Goal: Information Seeking & Learning: Learn about a topic

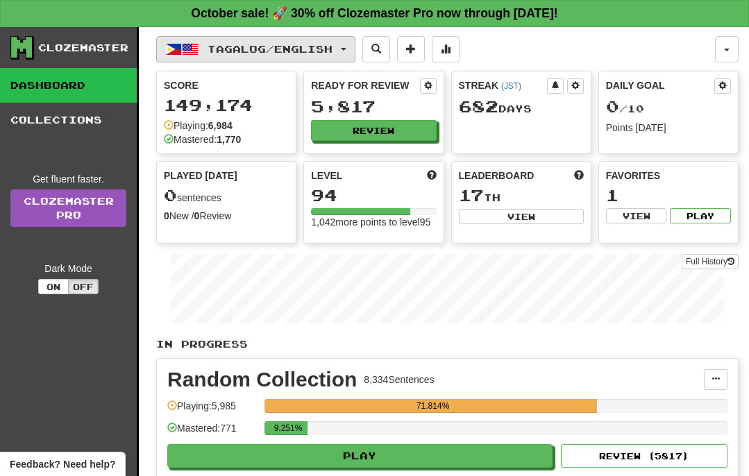
click at [223, 36] on button "Tagalog / English" at bounding box center [255, 49] width 199 height 26
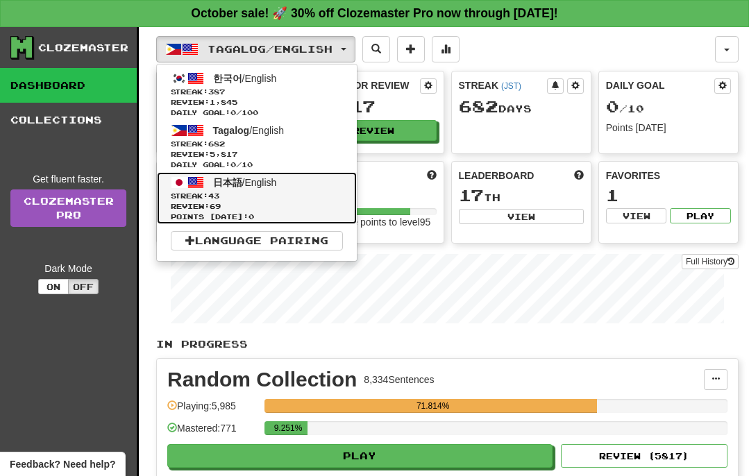
click at [253, 181] on span "日本語 / English" at bounding box center [245, 182] width 64 height 11
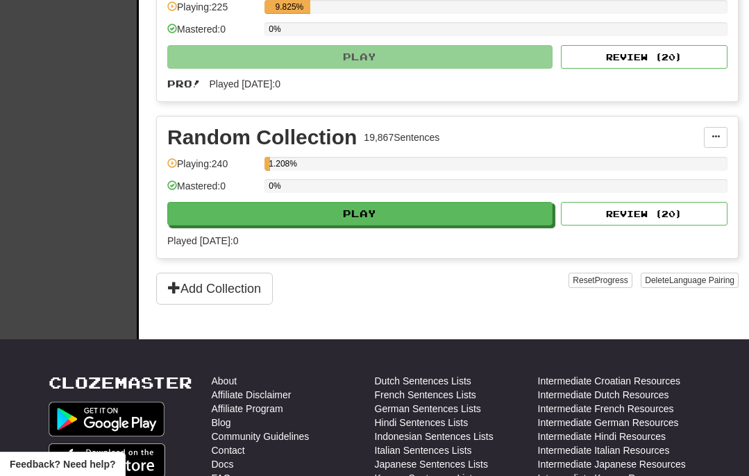
scroll to position [590, 0]
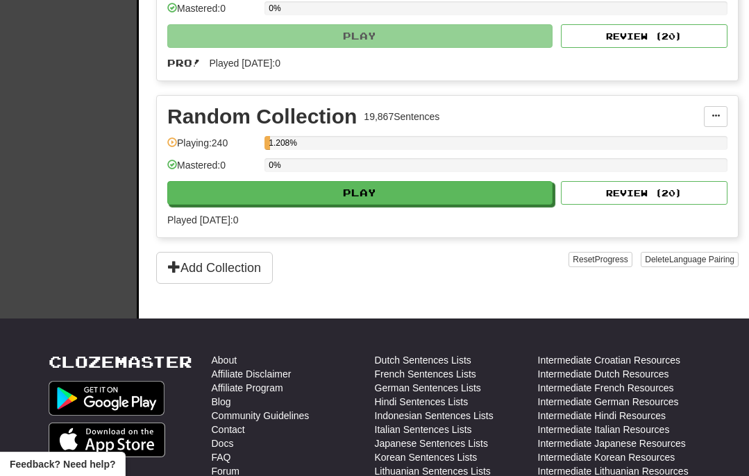
click at [293, 177] on div "0%" at bounding box center [496, 169] width 463 height 23
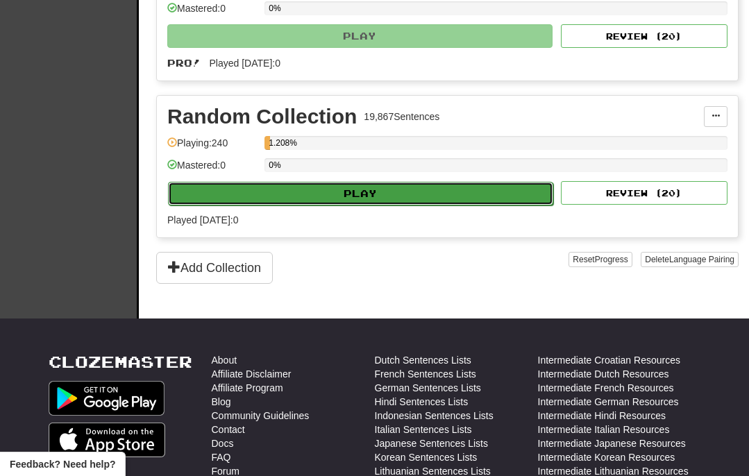
click at [293, 191] on button "Play" at bounding box center [360, 194] width 385 height 24
select select "**"
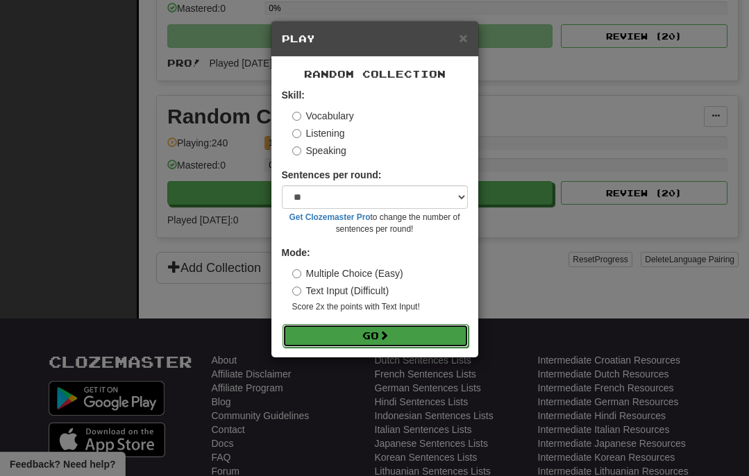
click at [360, 333] on button "Go" at bounding box center [376, 336] width 186 height 24
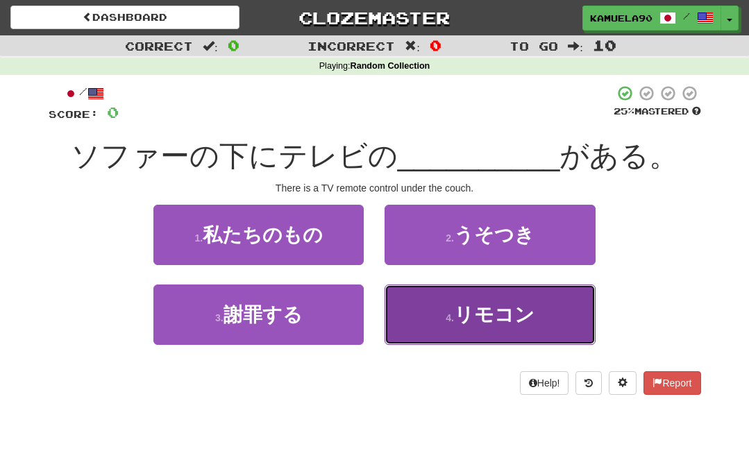
click at [449, 297] on button "4 . リモコン" at bounding box center [490, 315] width 210 height 60
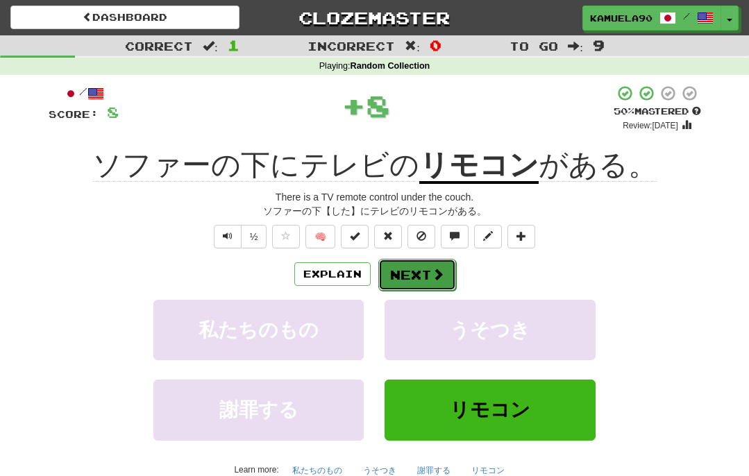
click at [403, 267] on button "Next" at bounding box center [417, 275] width 78 height 32
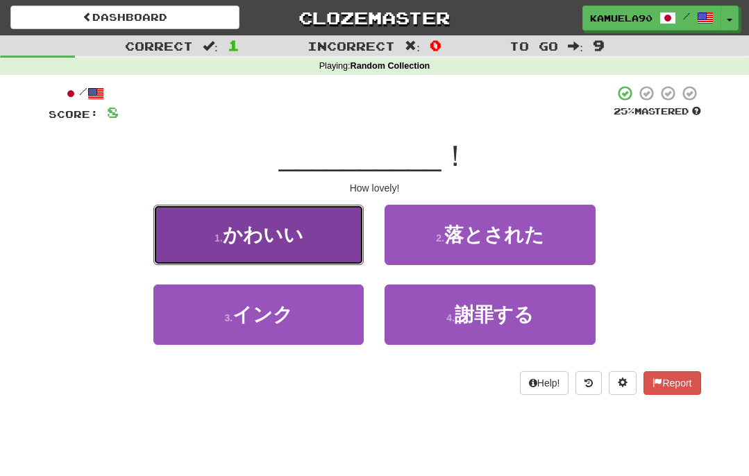
click at [324, 240] on button "1 . かわいい" at bounding box center [258, 235] width 210 height 60
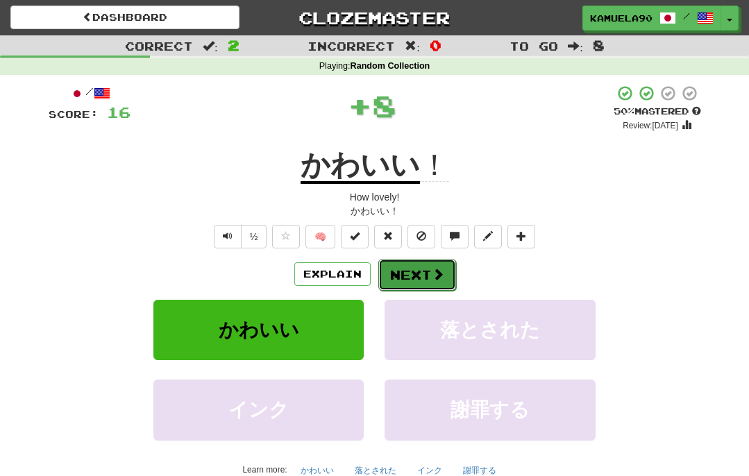
click at [412, 279] on button "Next" at bounding box center [417, 275] width 78 height 32
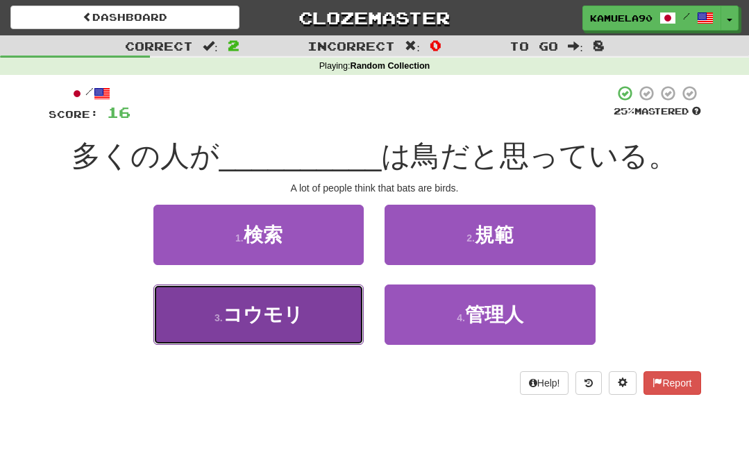
click at [291, 328] on button "3 . コウモリ" at bounding box center [258, 315] width 210 height 60
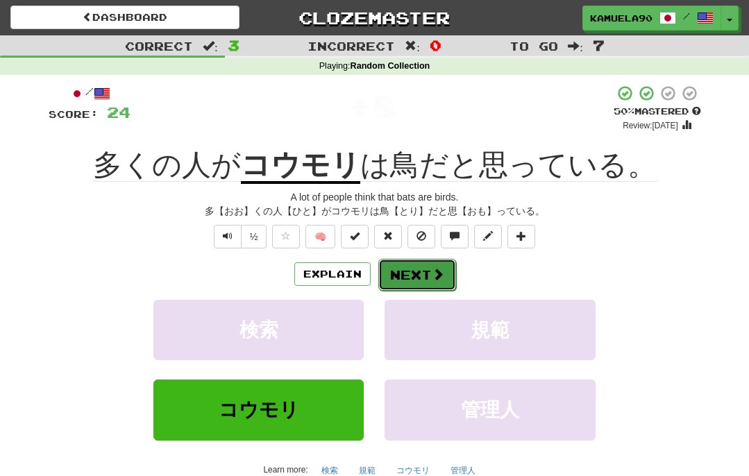
click at [432, 280] on span at bounding box center [438, 274] width 12 height 12
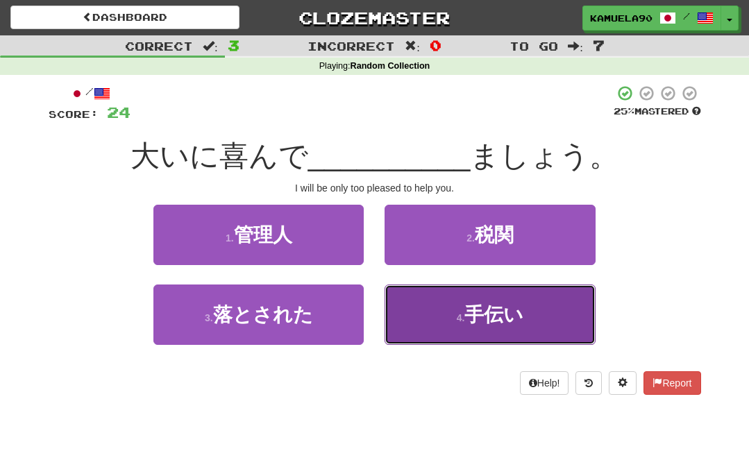
click at [454, 313] on button "4 . 手伝い" at bounding box center [490, 315] width 210 height 60
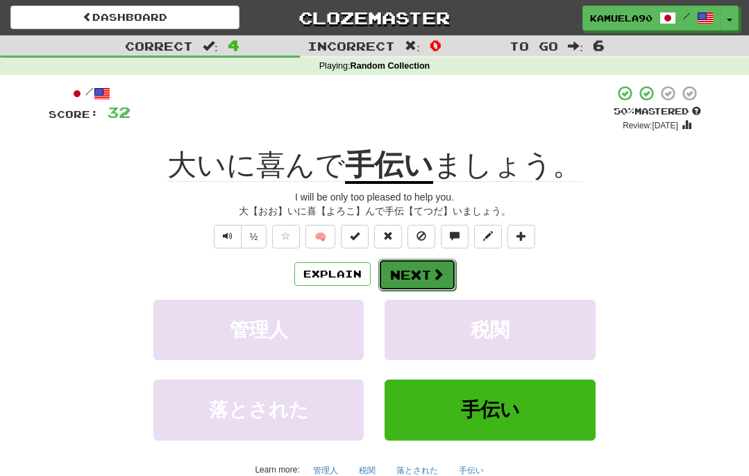
click at [427, 290] on button "Next" at bounding box center [417, 275] width 78 height 32
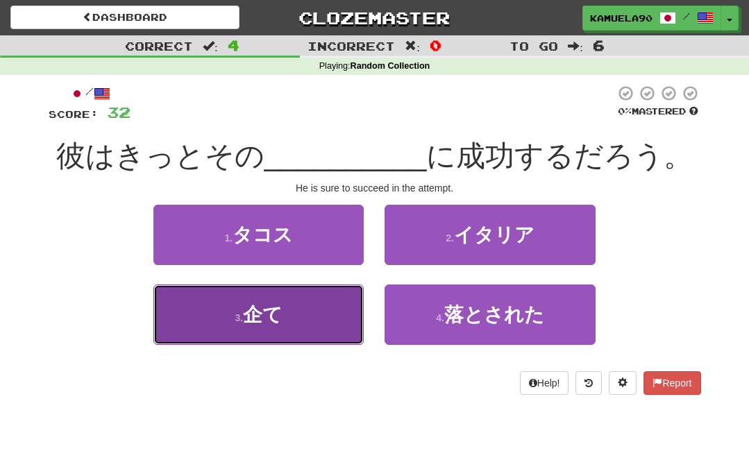
click at [249, 322] on span "企て" at bounding box center [263, 315] width 40 height 22
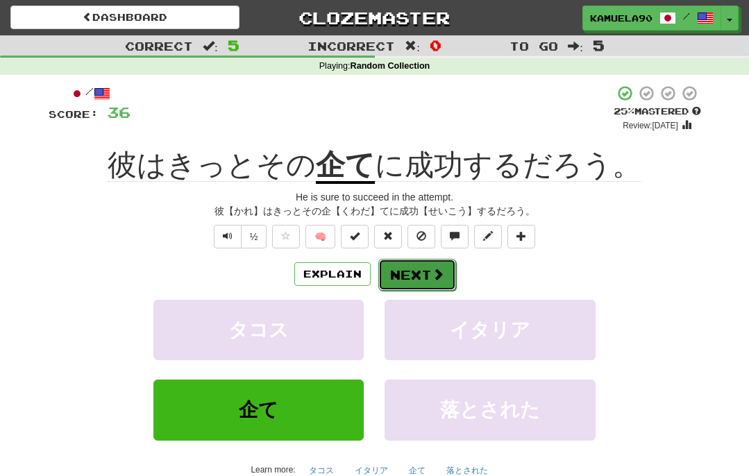
click at [406, 272] on button "Next" at bounding box center [417, 275] width 78 height 32
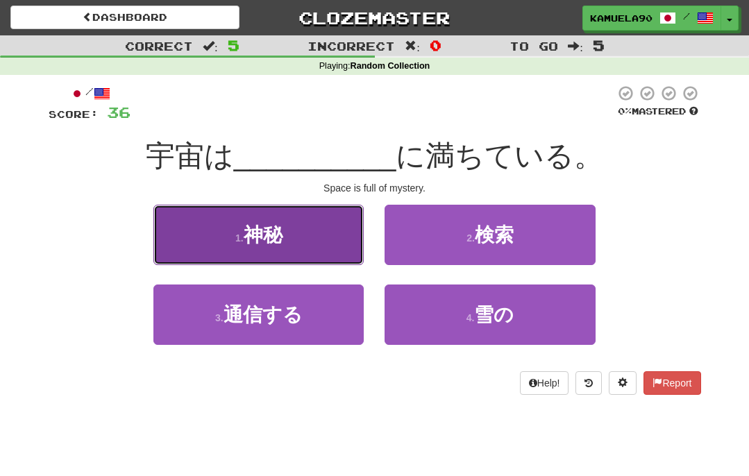
click at [247, 237] on span "神秘" at bounding box center [263, 235] width 39 height 22
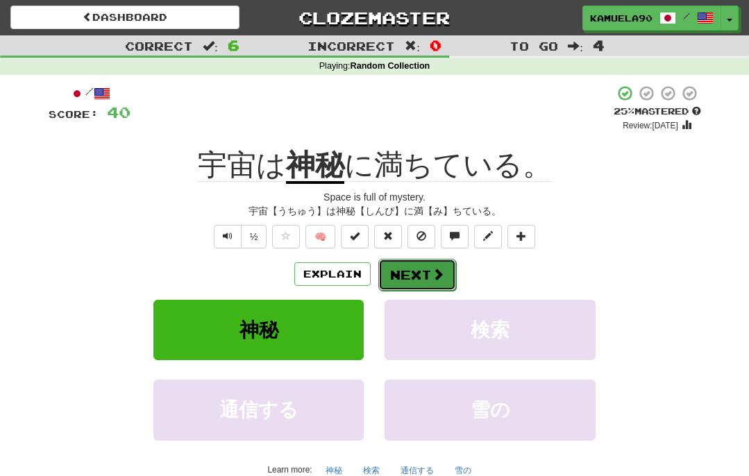
click at [398, 271] on button "Next" at bounding box center [417, 275] width 78 height 32
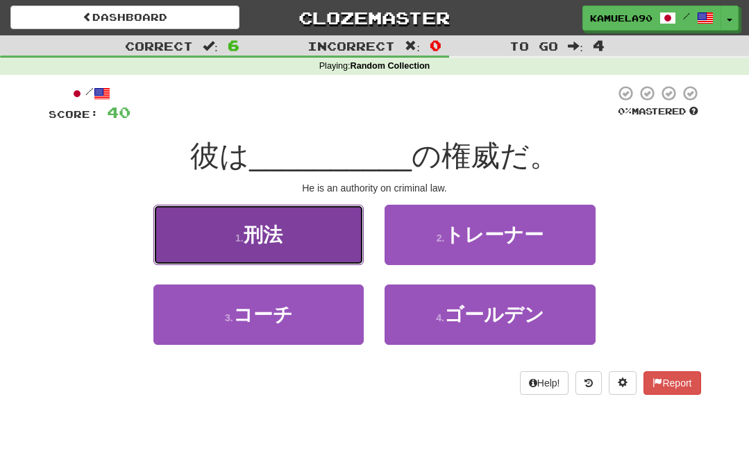
click at [247, 237] on span "刑法" at bounding box center [263, 235] width 39 height 22
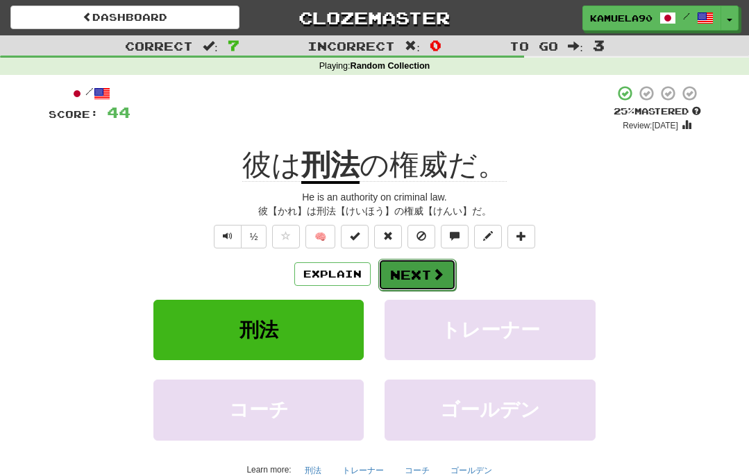
click at [413, 270] on button "Next" at bounding box center [417, 275] width 78 height 32
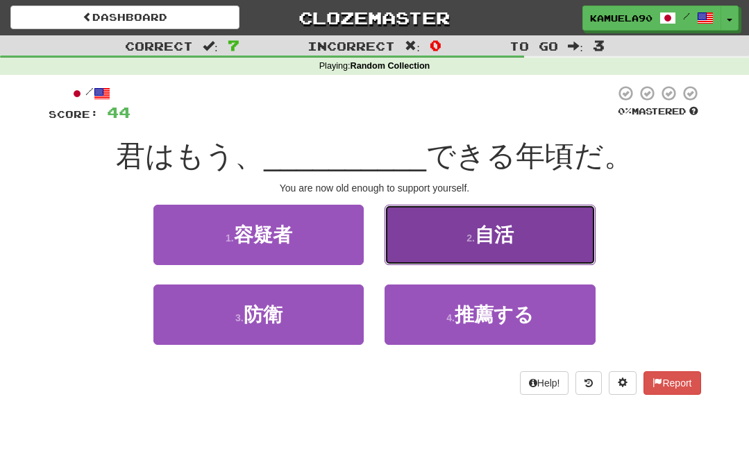
click at [481, 237] on span "自活" at bounding box center [494, 235] width 39 height 22
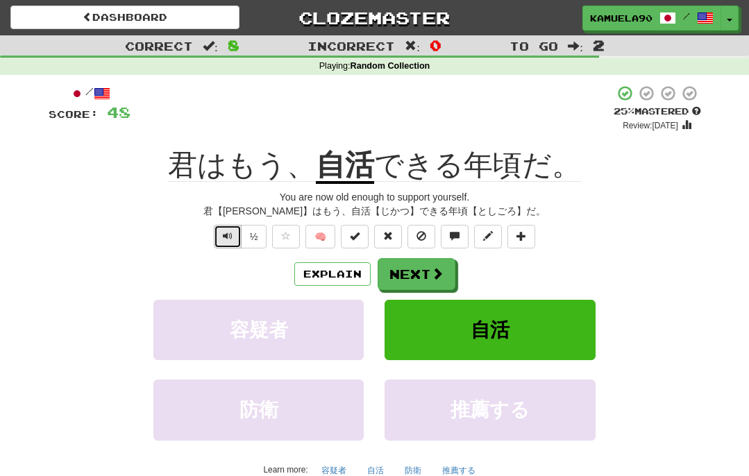
click at [231, 240] on span "Text-to-speech controls" at bounding box center [228, 236] width 10 height 10
click at [416, 269] on button "Next" at bounding box center [417, 275] width 78 height 32
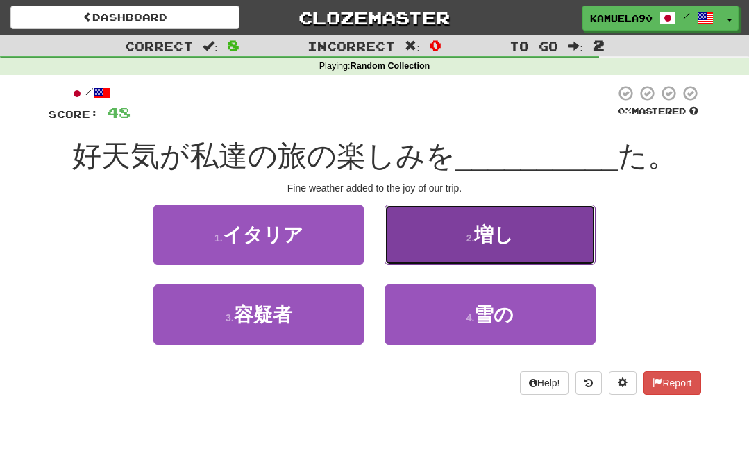
click at [478, 244] on span "増し" at bounding box center [494, 235] width 40 height 22
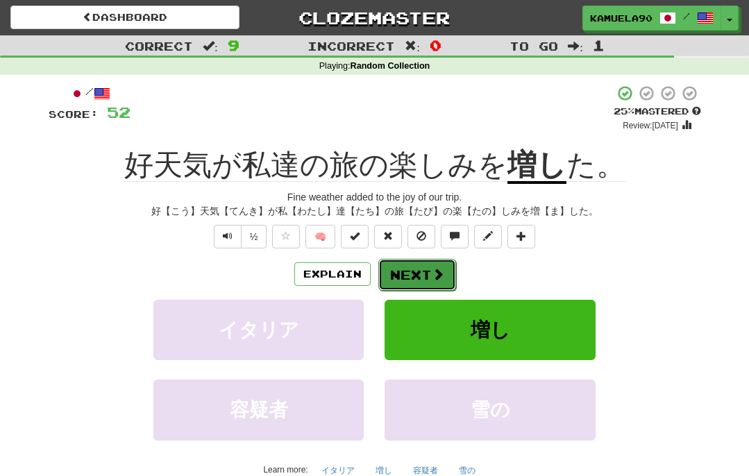
click at [422, 277] on button "Next" at bounding box center [417, 275] width 78 height 32
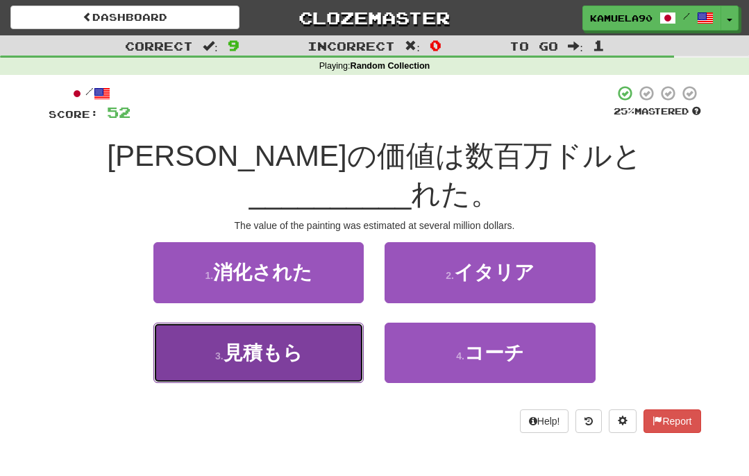
click at [232, 342] on span "見積もら" at bounding box center [263, 353] width 79 height 22
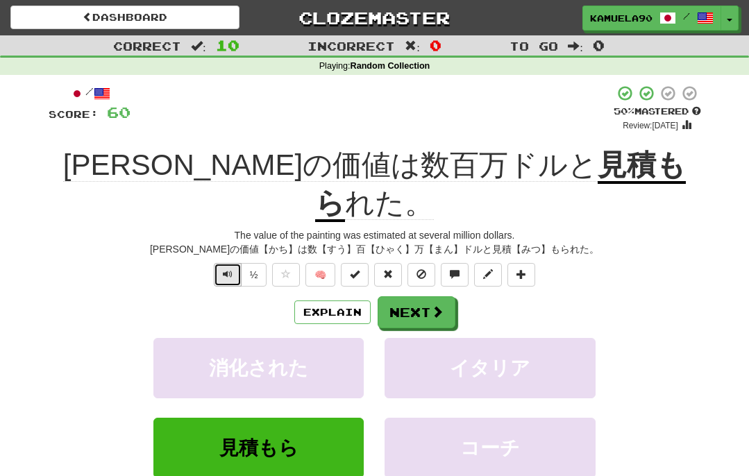
click at [214, 263] on button "Text-to-speech controls" at bounding box center [228, 275] width 28 height 24
click at [440, 306] on span at bounding box center [438, 312] width 12 height 12
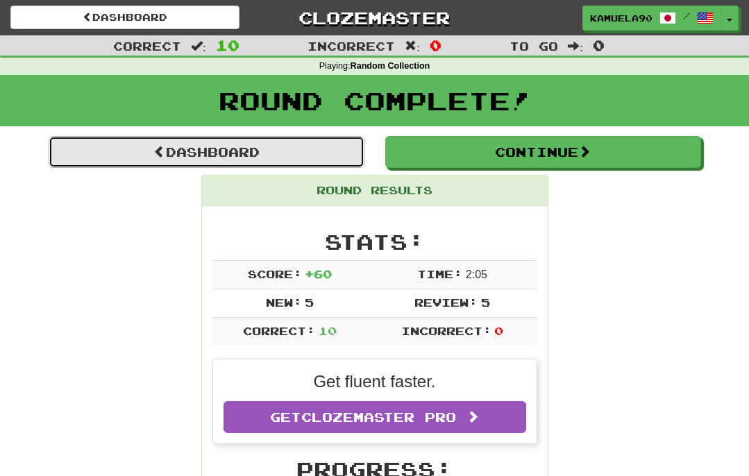
click at [184, 157] on link "Dashboard" at bounding box center [207, 152] width 316 height 32
